Goal: Task Accomplishment & Management: Manage account settings

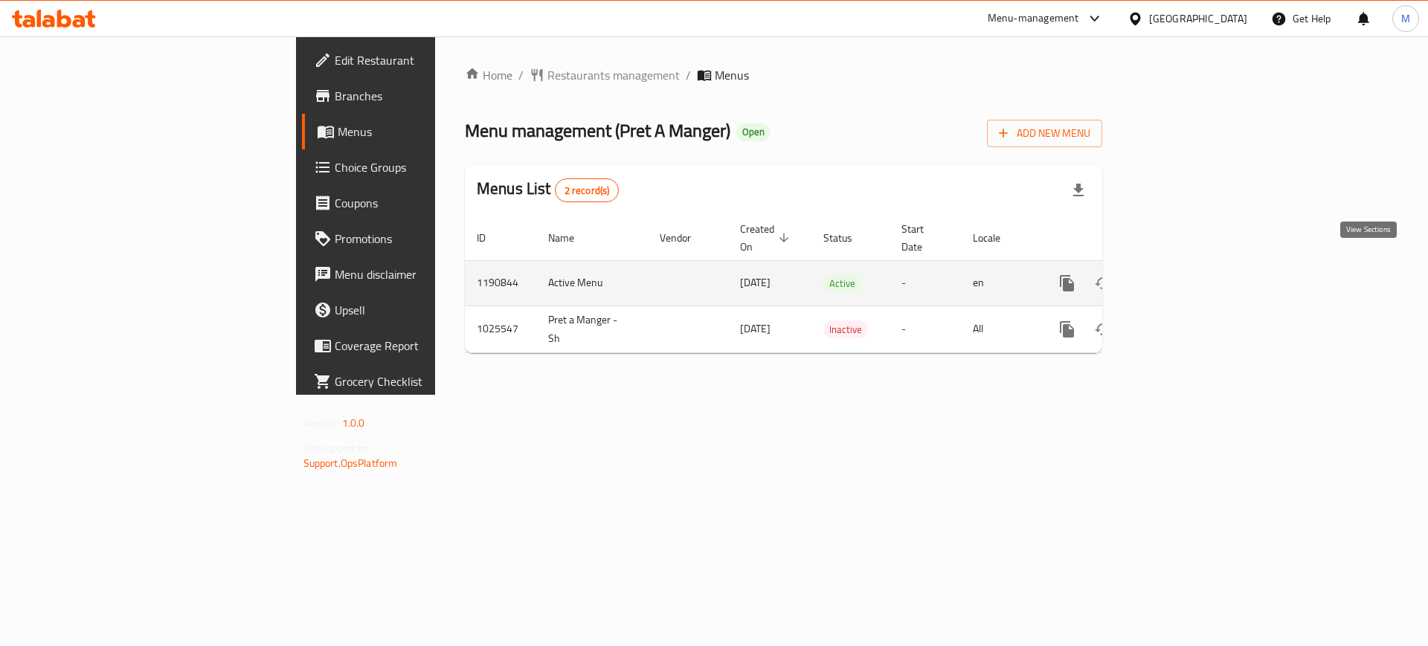
click at [1183, 274] on icon "enhanced table" at bounding box center [1174, 283] width 18 height 18
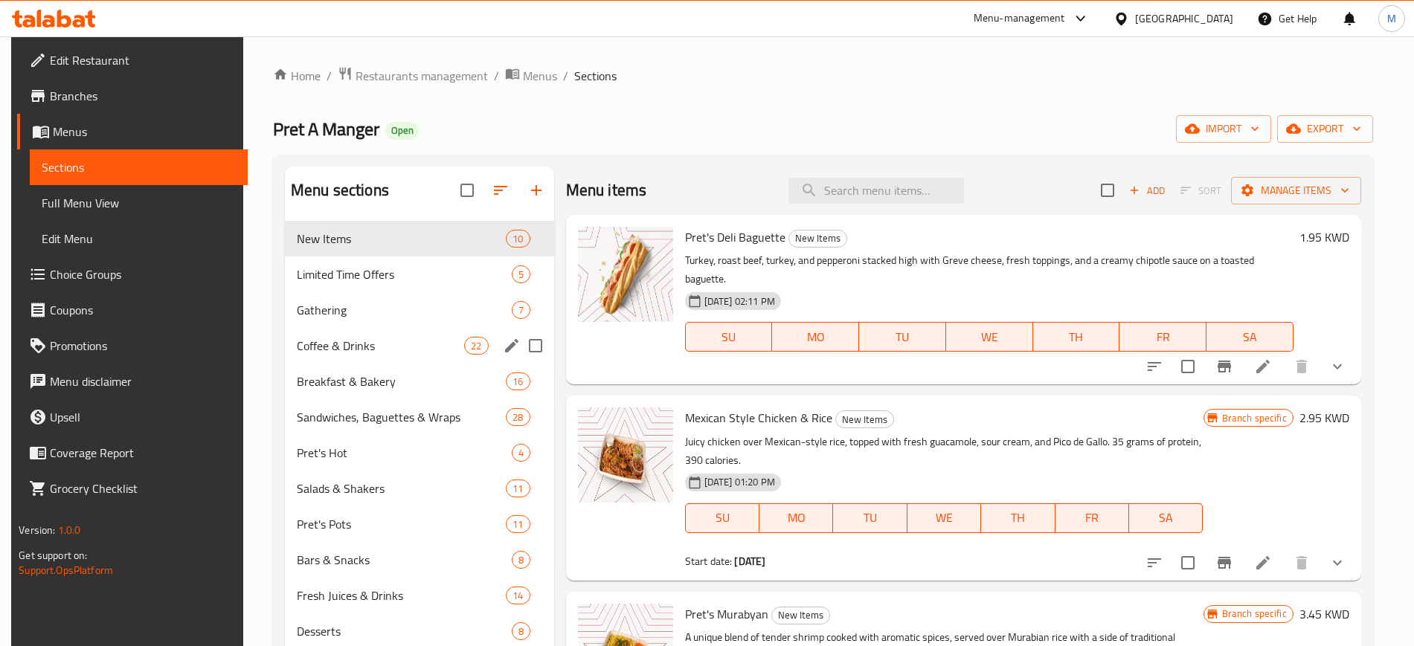
click at [430, 357] on div "Coffee & Drinks 22" at bounding box center [419, 346] width 269 height 36
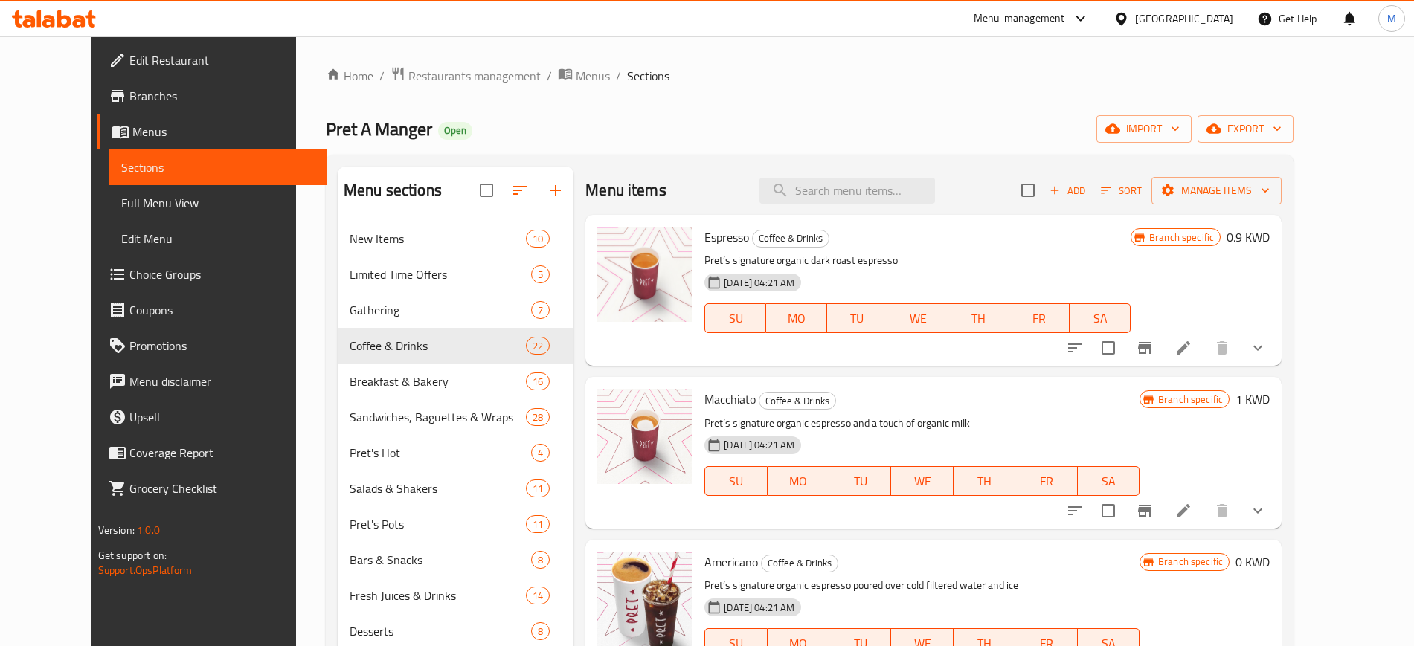
scroll to position [263, 0]
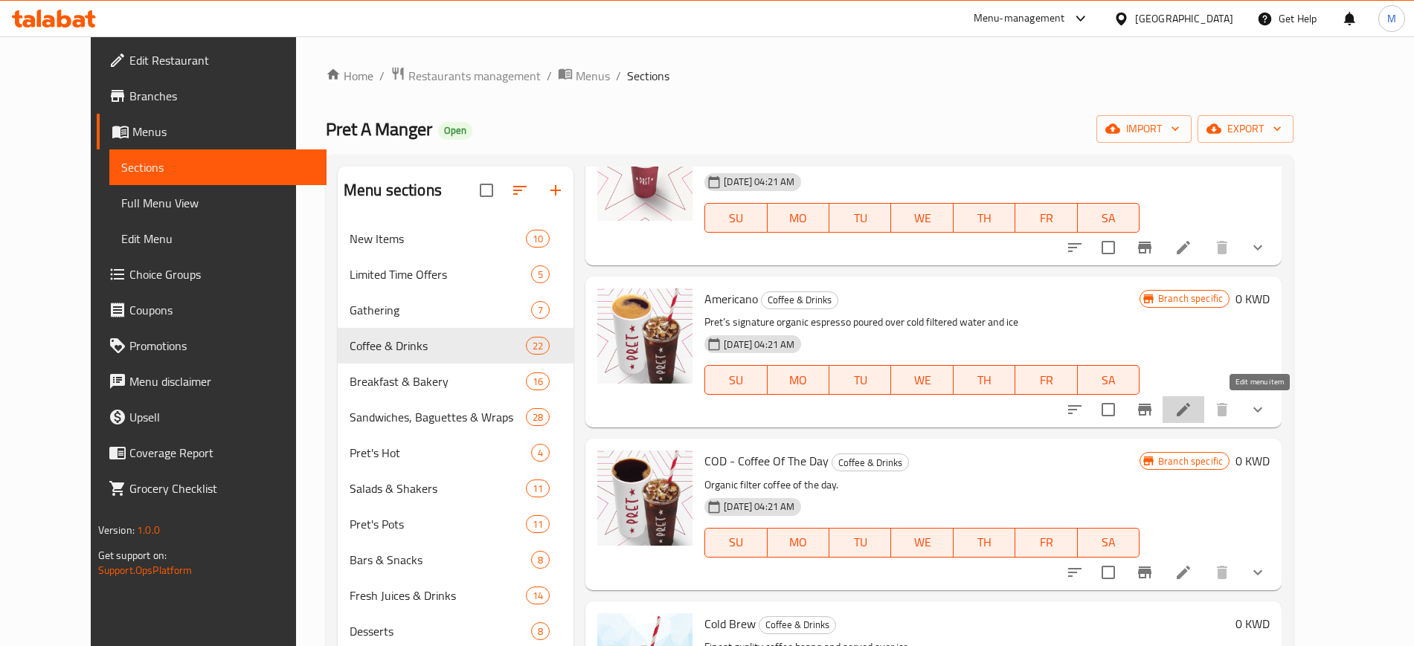
click at [1192, 417] on icon at bounding box center [1183, 410] width 18 height 18
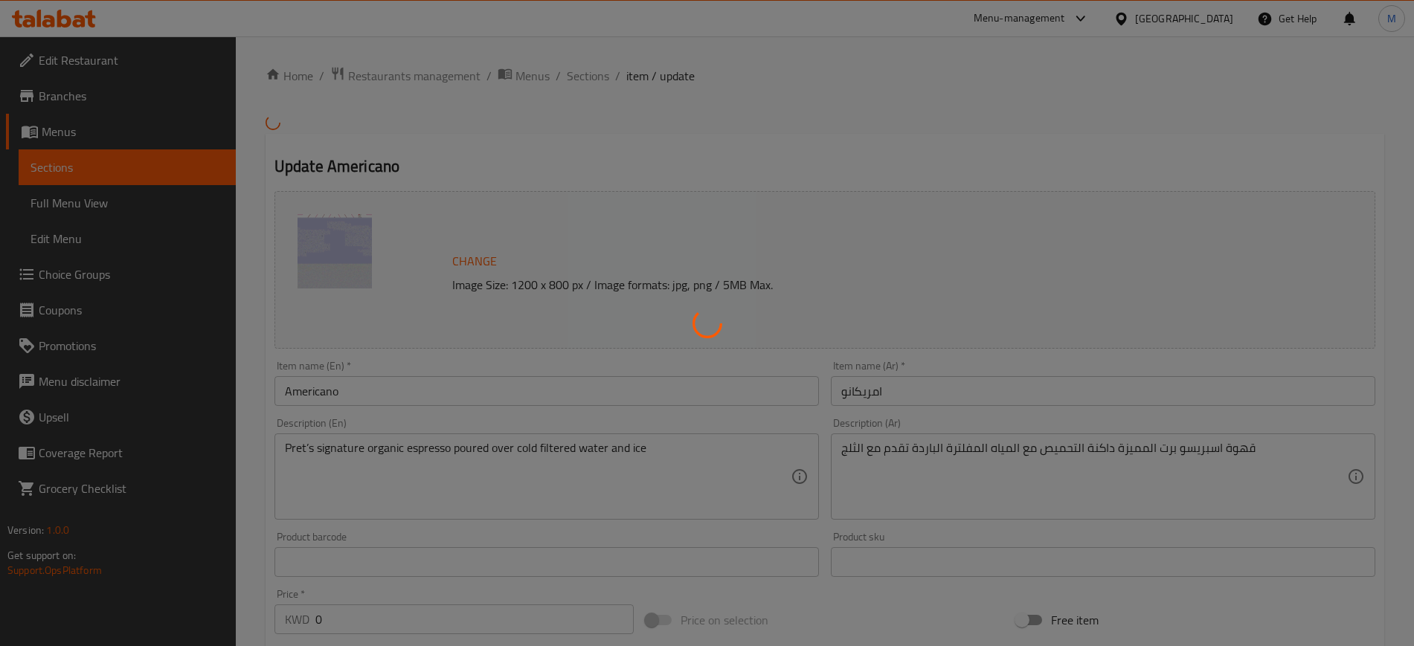
type input "يخدم"
type input "1"
type input "إضافات"
type input "0"
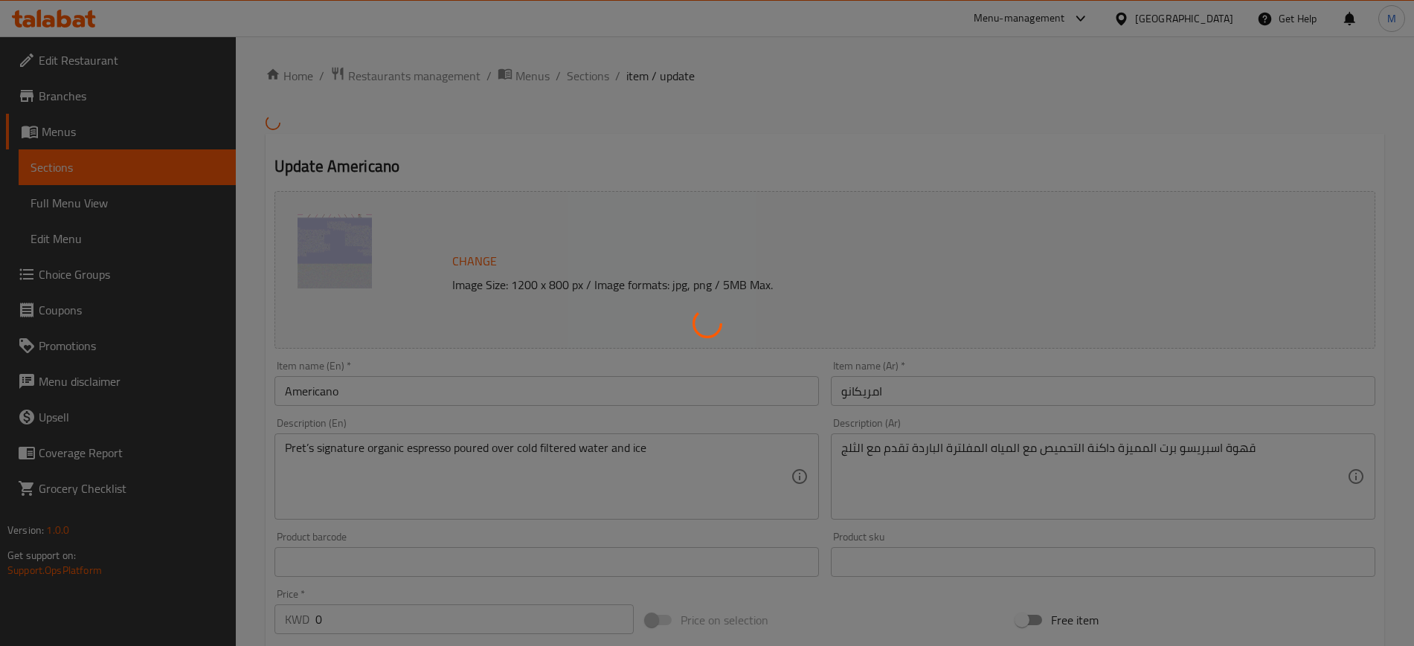
type input "1"
type input "يخدم"
type input "1"
type input "إضافات"
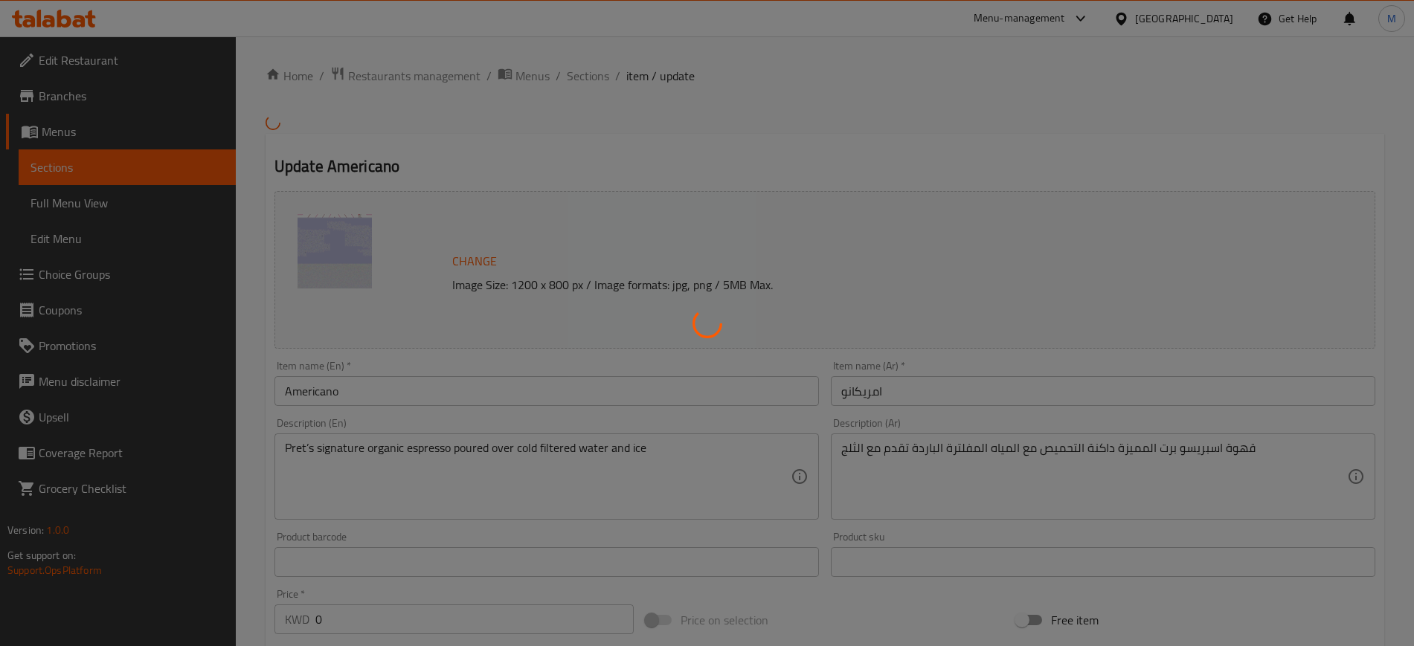
type input "0"
type input "1"
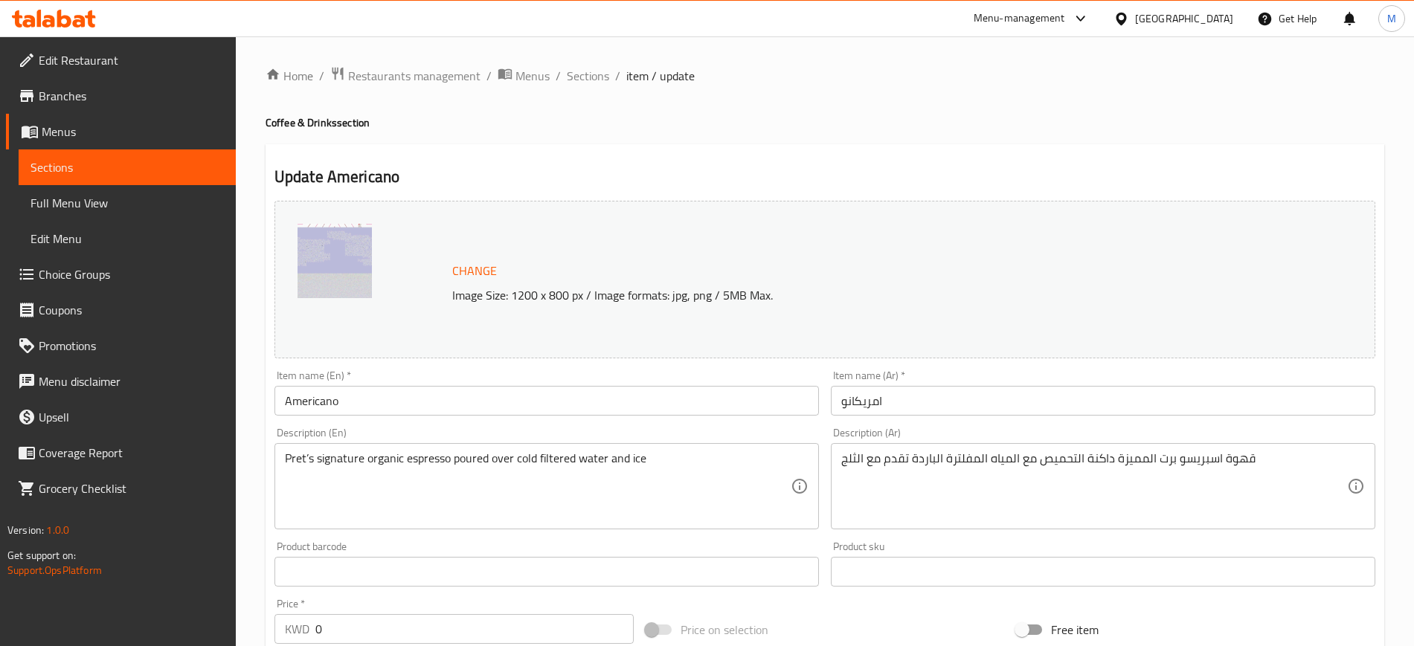
scroll to position [704, 0]
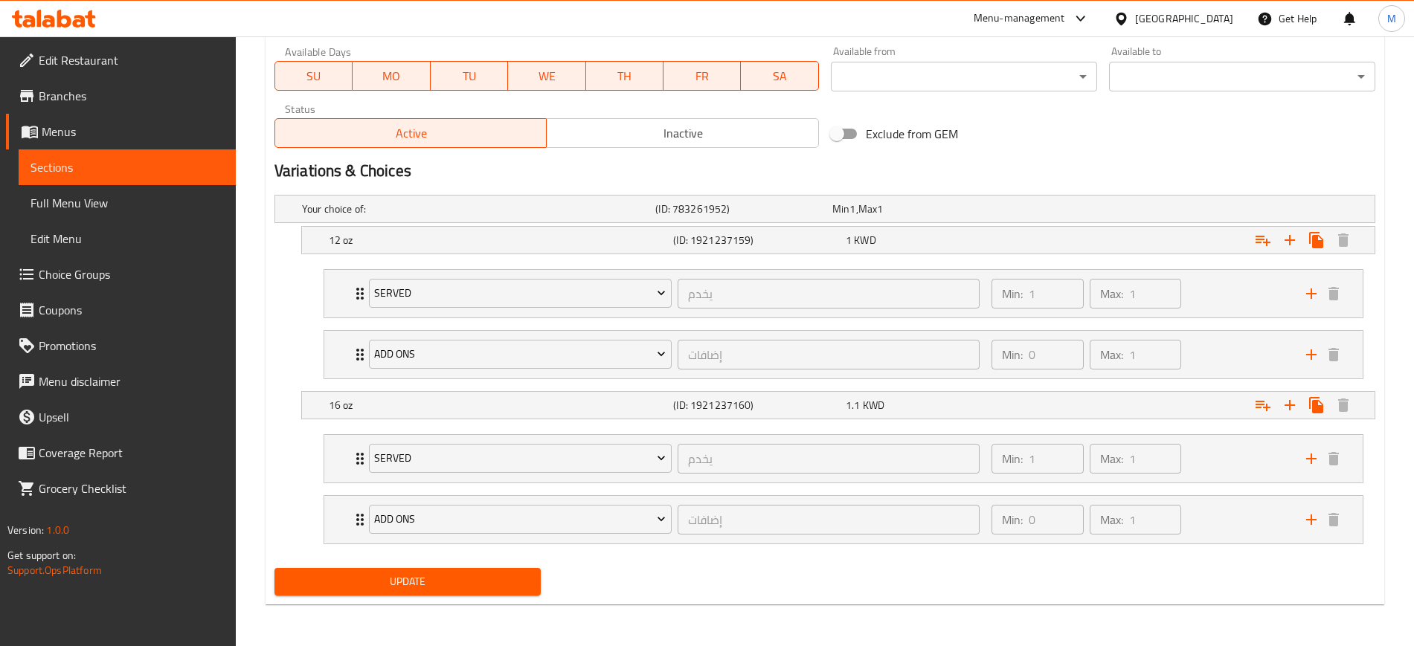
click at [1052, 120] on div "Exclude from GEM" at bounding box center [1010, 134] width 371 height 40
